Goal: Task Accomplishment & Management: Manage account settings

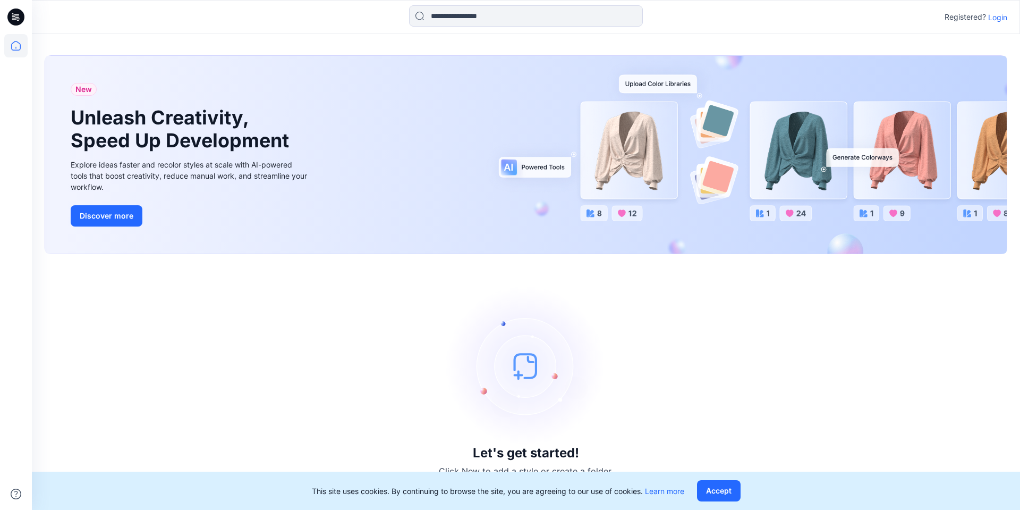
click at [997, 18] on p "Login" at bounding box center [997, 17] width 19 height 11
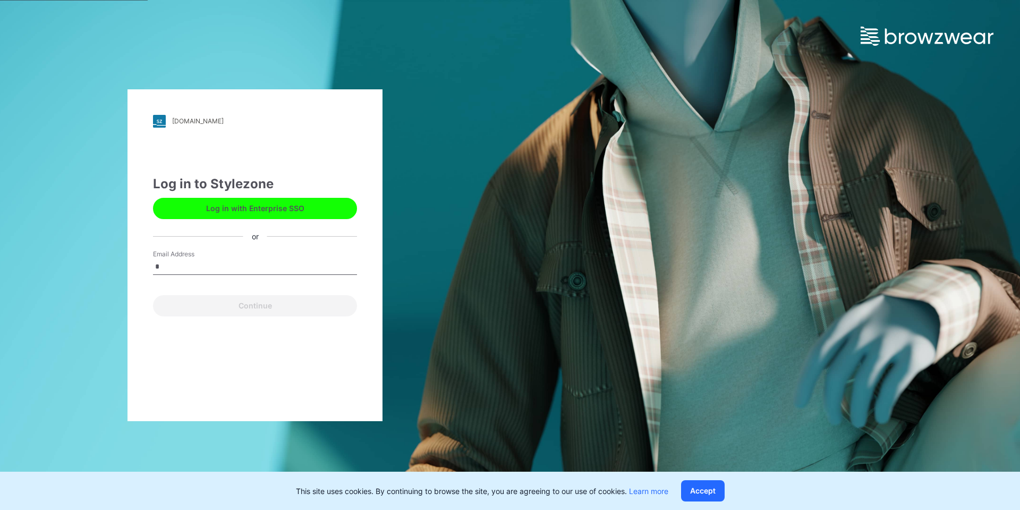
type input "**********"
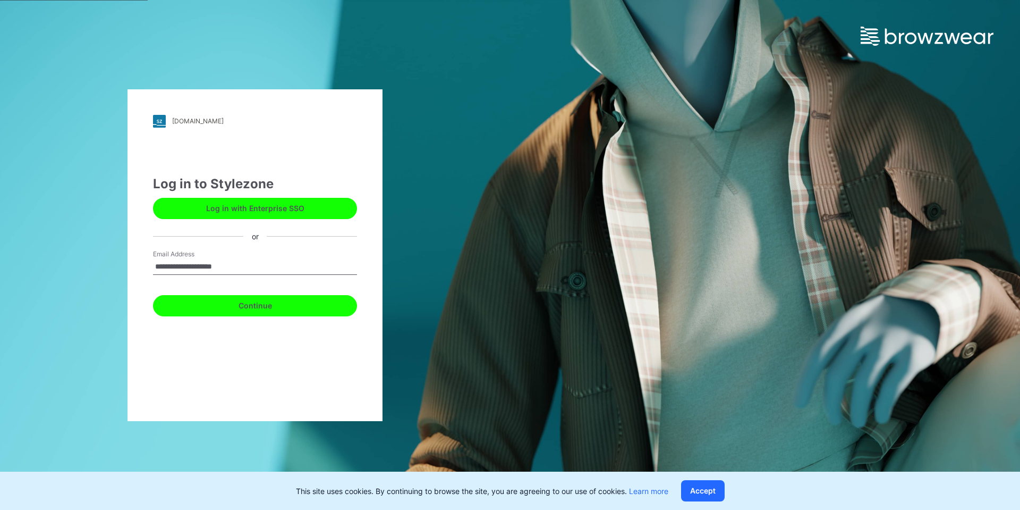
click at [247, 307] on button "Continue" at bounding box center [255, 305] width 204 height 21
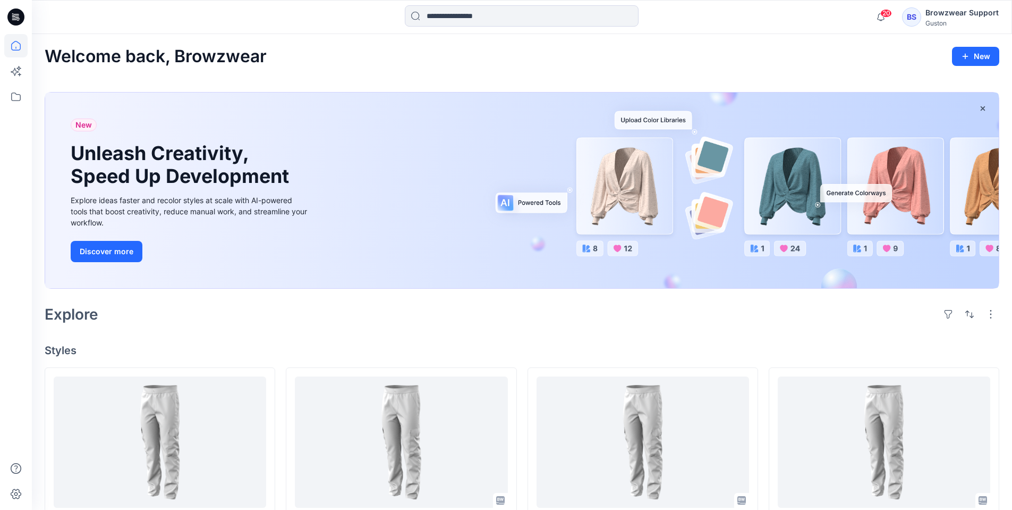
click at [920, 21] on div "BS" at bounding box center [911, 16] width 19 height 19
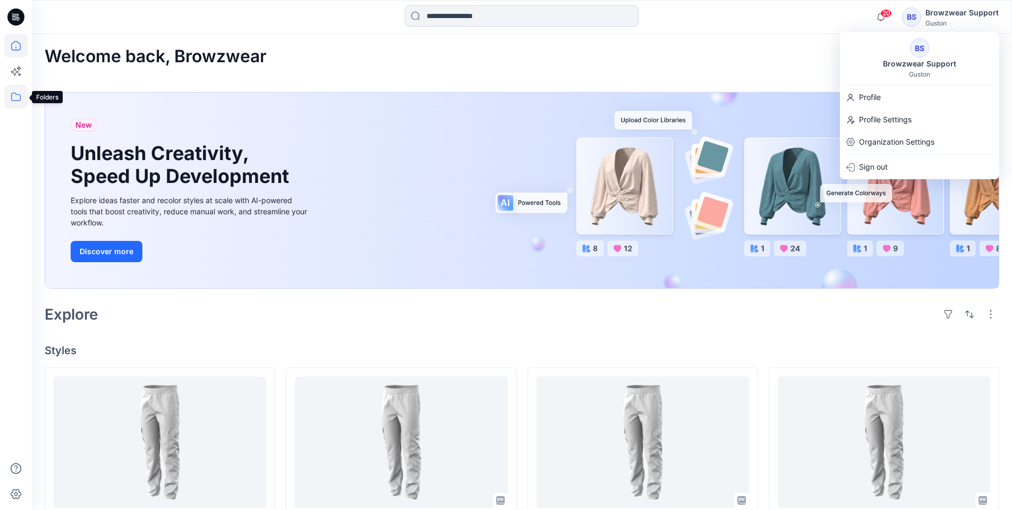
click at [13, 97] on icon at bounding box center [15, 96] width 23 height 23
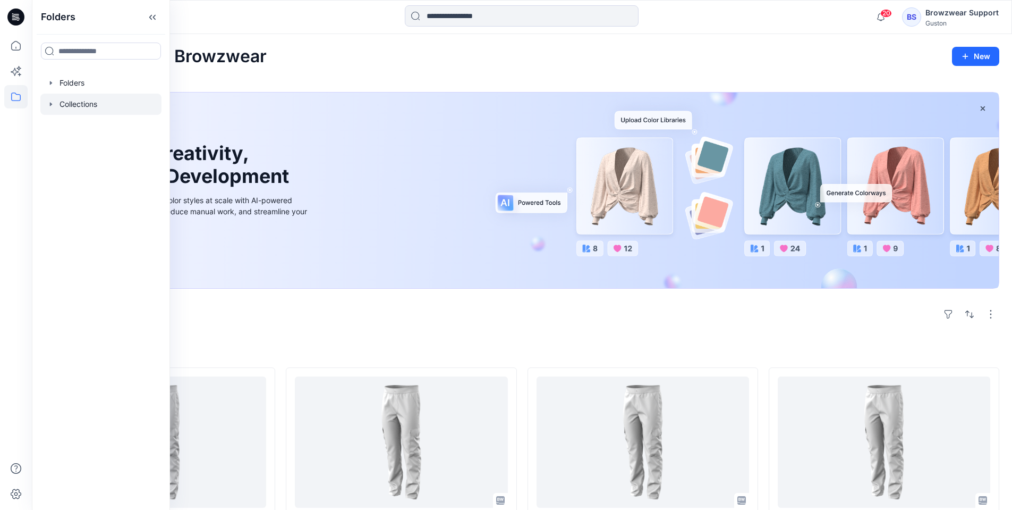
click at [80, 109] on div at bounding box center [100, 104] width 121 height 21
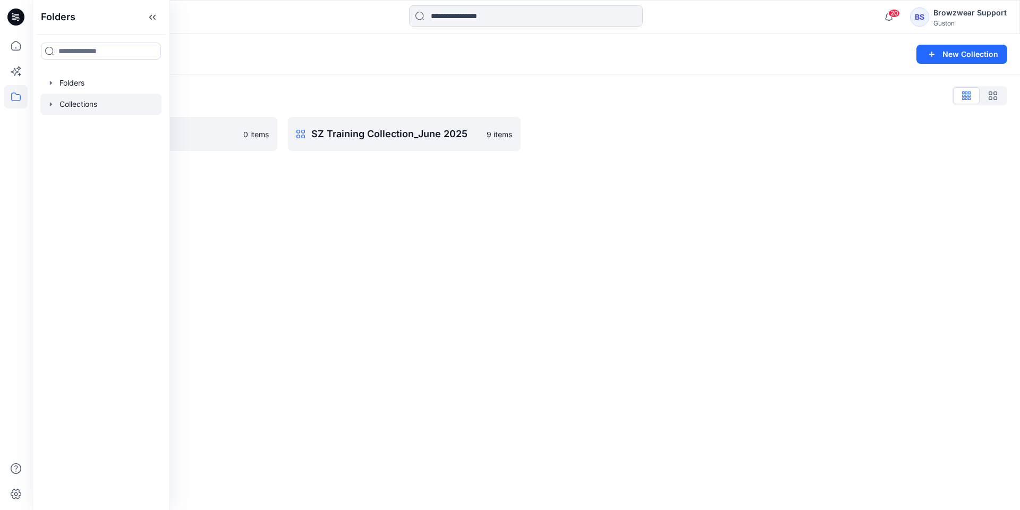
click at [843, 222] on div "Collections New Collection Collections List Browzwear trails 0 items SZ Trainin…" at bounding box center [526, 272] width 988 height 476
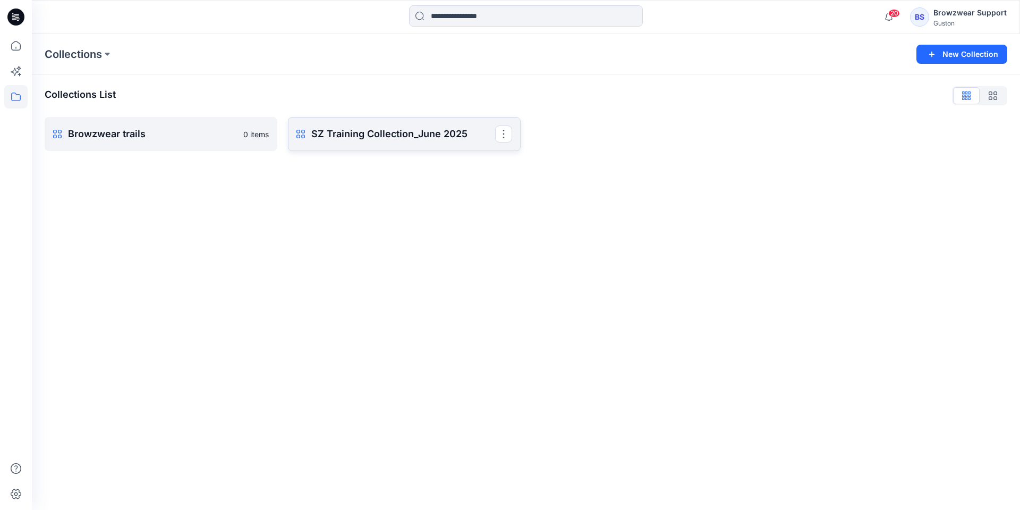
click at [397, 144] on link "SZ Training Collection_June 2025 Rename Collection Clone Collection Present Col…" at bounding box center [404, 134] width 233 height 34
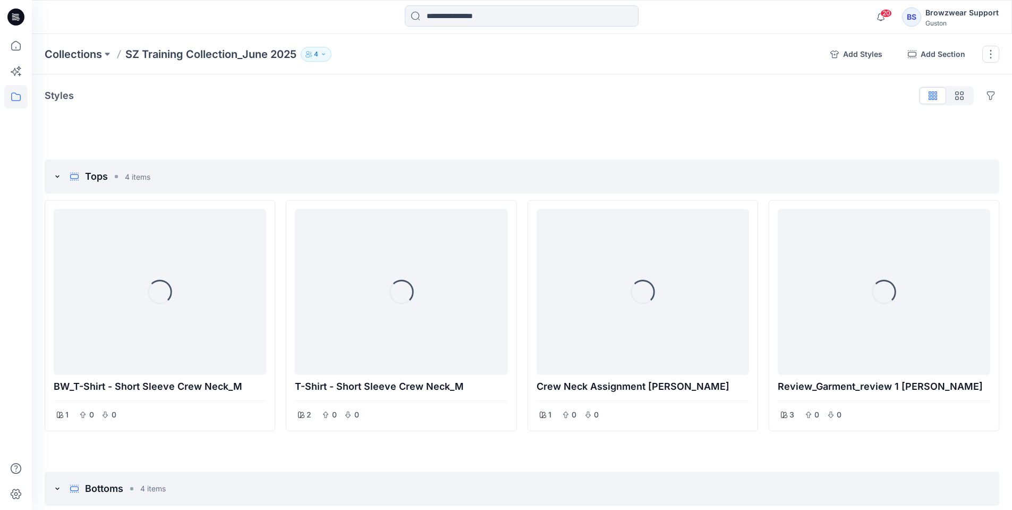
click at [318, 53] on p "4" at bounding box center [316, 54] width 4 height 12
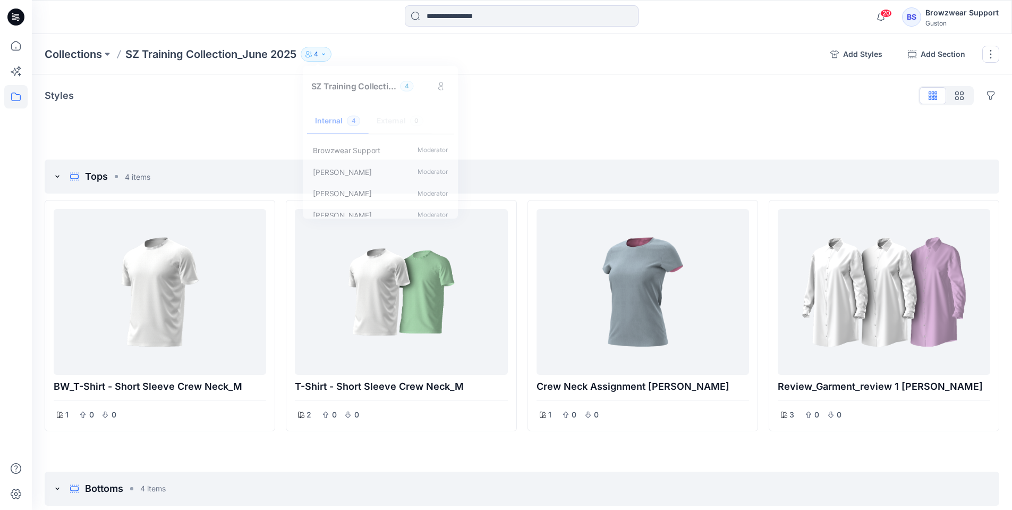
drag, startPoint x: 18, startPoint y: 24, endPoint x: 30, endPoint y: 21, distance: 12.5
click at [18, 23] on icon at bounding box center [15, 17] width 17 height 17
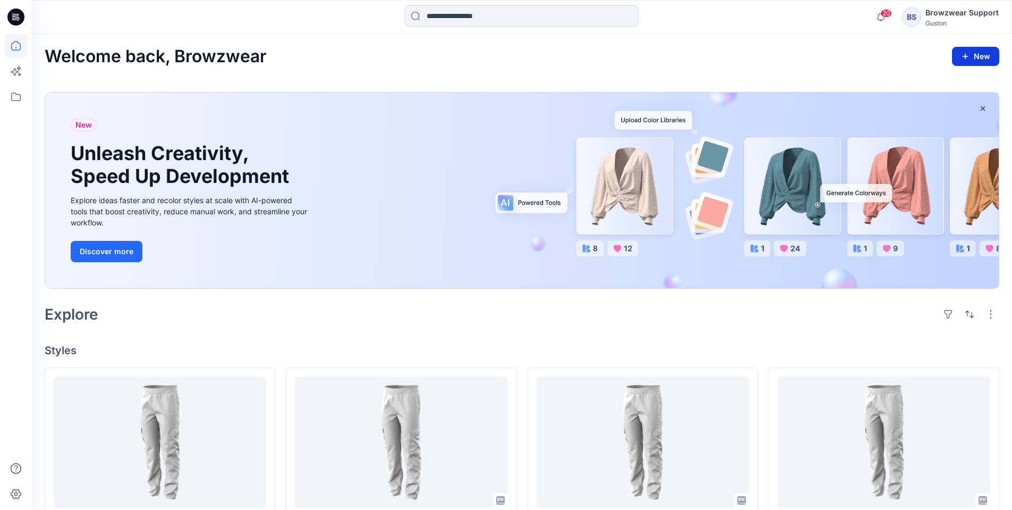
click at [980, 65] on button "New" at bounding box center [975, 56] width 47 height 19
click at [951, 122] on p "New Collection" at bounding box center [951, 123] width 52 height 13
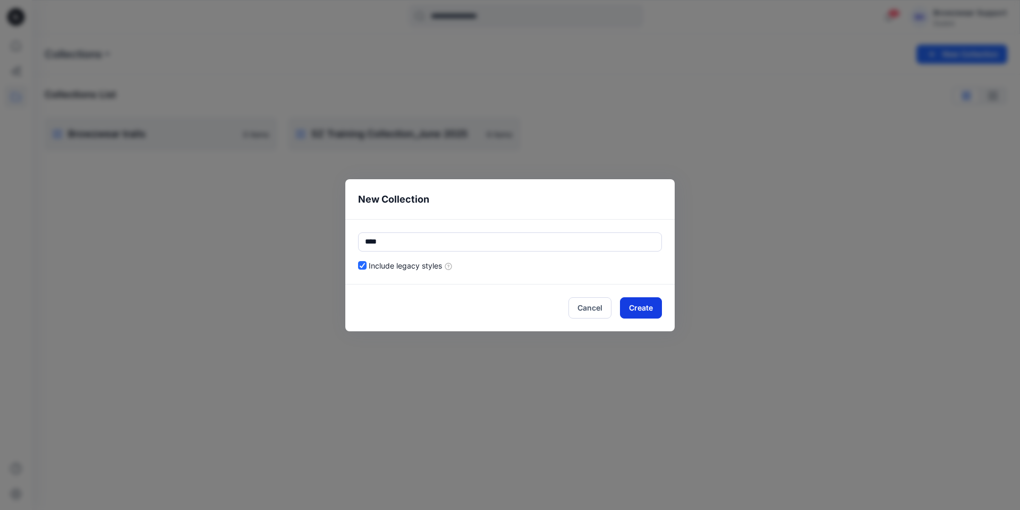
type input "****"
click at [633, 307] on button "Create" at bounding box center [641, 307] width 42 height 21
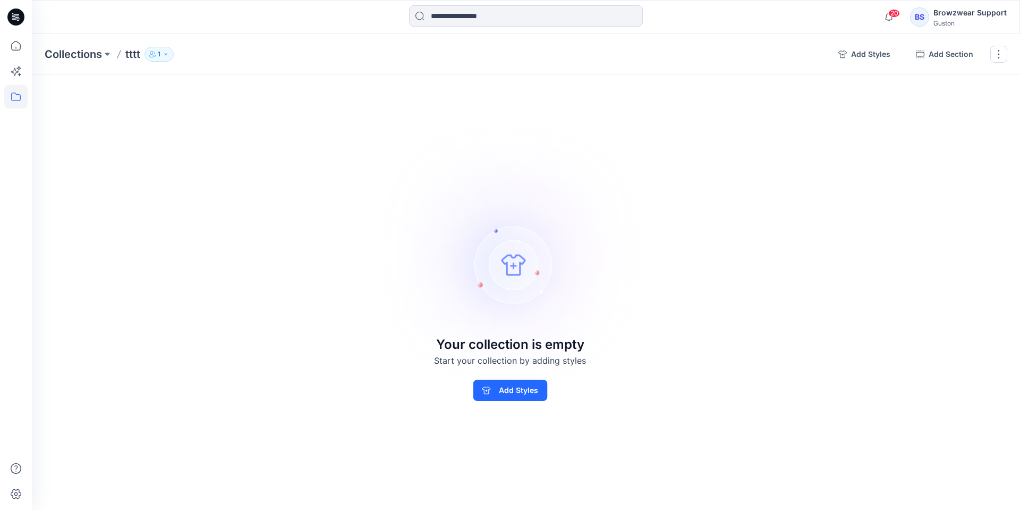
click at [168, 55] on icon "button" at bounding box center [166, 54] width 6 height 6
click at [1001, 57] on button "button" at bounding box center [998, 54] width 17 height 17
click at [952, 129] on button "Delete Collection" at bounding box center [948, 128] width 115 height 20
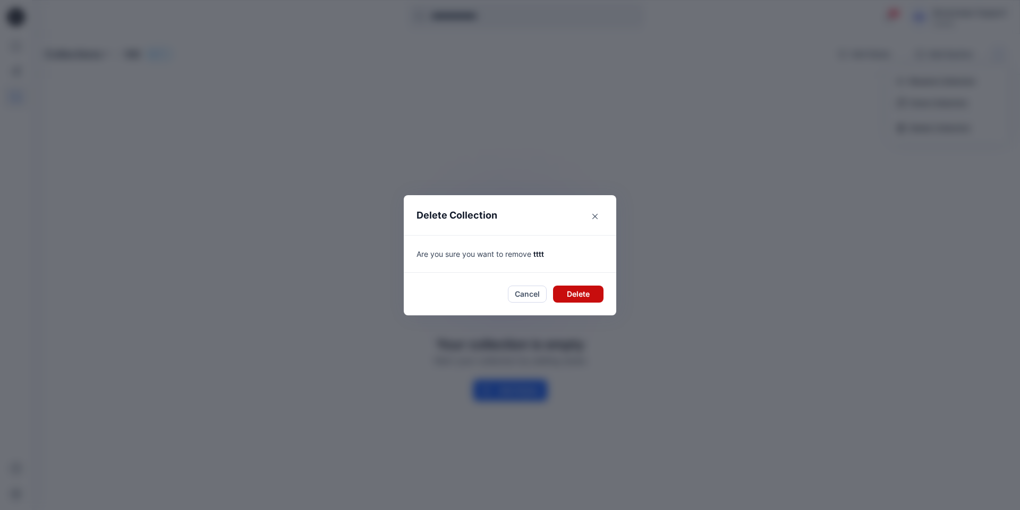
click at [590, 287] on button "Delete" at bounding box center [578, 293] width 50 height 17
